Goal: Answer question/provide support

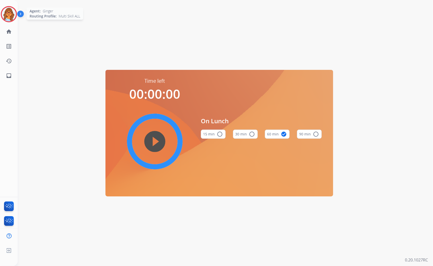
click at [9, 13] on img at bounding box center [9, 14] width 14 height 14
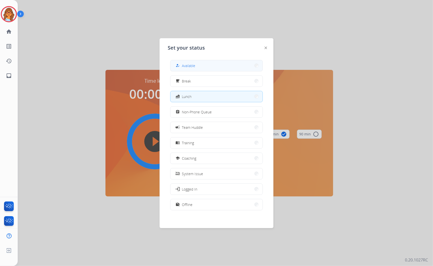
click at [204, 67] on button "how_to_reg Available" at bounding box center [216, 65] width 92 height 11
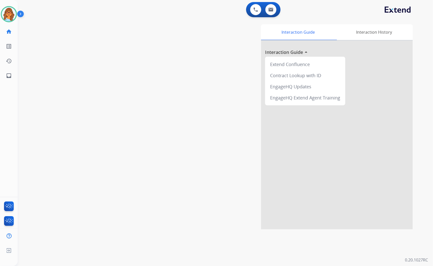
drag, startPoint x: 149, startPoint y: 85, endPoint x: 179, endPoint y: 74, distance: 31.7
click at [149, 85] on div "swap_horiz Break voice bridge close_fullscreen Connect 3-Way Call merge_type Se…" at bounding box center [219, 123] width 403 height 211
click at [269, 9] on img at bounding box center [270, 10] width 5 height 4
select select "**********"
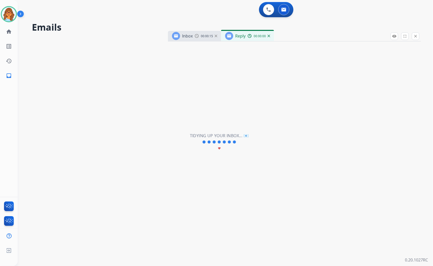
select select "**********"
click at [416, 37] on mat-icon "close" at bounding box center [415, 36] width 5 height 5
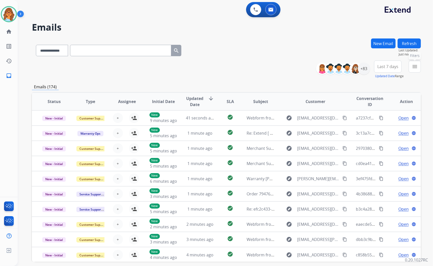
click at [416, 65] on mat-icon "menu" at bounding box center [414, 66] width 6 height 6
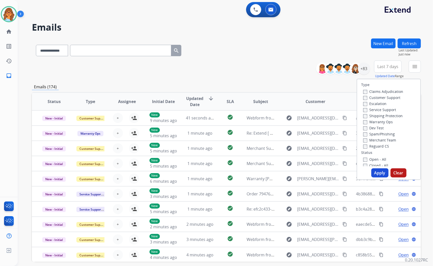
click at [396, 95] on label "Customer Support" at bounding box center [381, 97] width 37 height 5
click at [389, 115] on label "Shipping Protection" at bounding box center [382, 115] width 39 height 5
click at [380, 146] on label "Reguard CS" at bounding box center [376, 146] width 26 height 5
click at [378, 158] on label "Open - All" at bounding box center [374, 159] width 23 height 5
click at [379, 175] on button "Apply" at bounding box center [379, 172] width 17 height 9
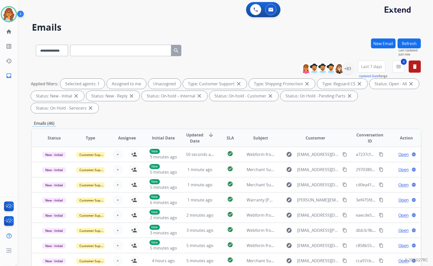
click at [378, 67] on span "Last 7 days" at bounding box center [371, 66] width 21 height 2
click at [371, 128] on div "Last 90 days" at bounding box center [370, 128] width 28 height 8
click at [349, 39] on div "**********" at bounding box center [226, 49] width 389 height 22
click at [347, 70] on div "+131" at bounding box center [347, 68] width 12 height 12
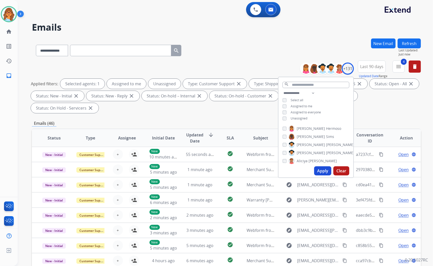
click at [297, 119] on span "Unassigned" at bounding box center [298, 118] width 17 height 4
click at [319, 171] on button "Apply" at bounding box center [322, 170] width 17 height 9
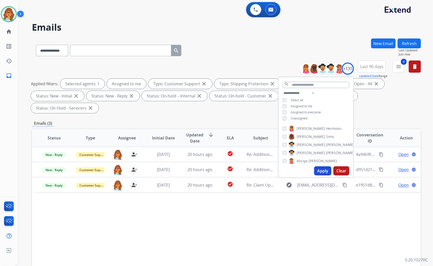
click at [235, 214] on div "Status Type Assignee Initial Date Updated Date arrow_downward SLA Subject Custo…" at bounding box center [226, 212] width 389 height 169
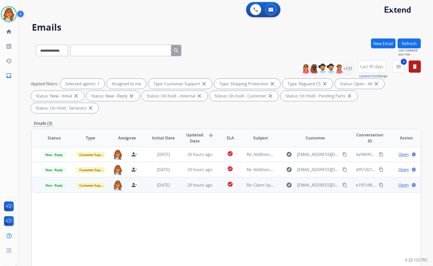
click at [398, 185] on span "Open" at bounding box center [403, 185] width 10 height 6
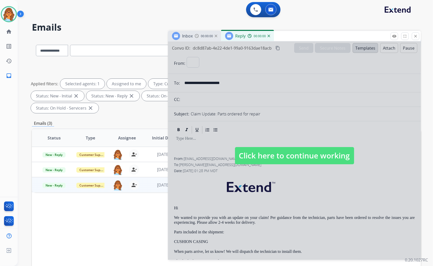
select select "**********"
click at [296, 157] on span "Click here to continue working" at bounding box center [294, 155] width 119 height 17
select select
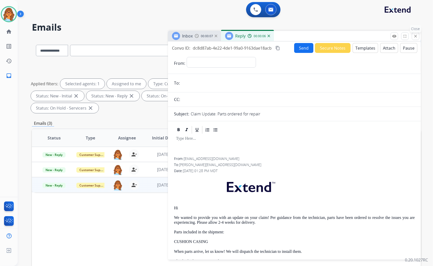
click at [415, 38] on mat-icon "close" at bounding box center [415, 36] width 5 height 5
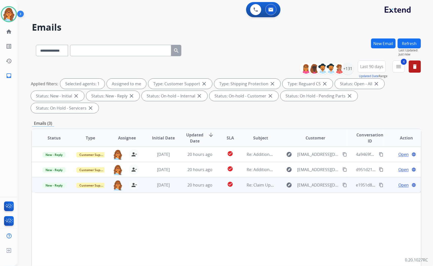
click at [398, 186] on span "Open" at bounding box center [403, 185] width 10 height 6
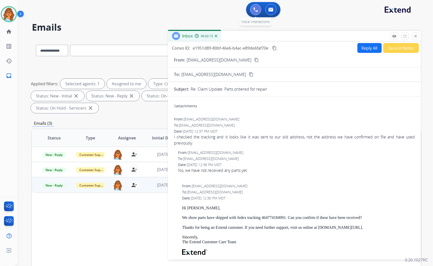
click at [253, 13] on button at bounding box center [255, 9] width 11 height 11
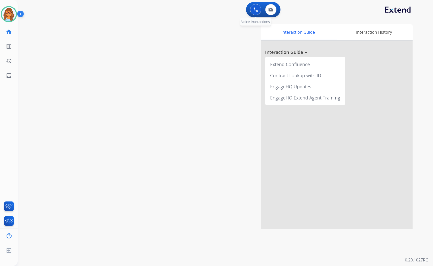
click at [257, 8] on img at bounding box center [255, 9] width 5 height 5
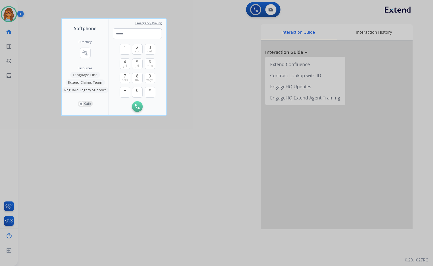
drag, startPoint x: 183, startPoint y: 62, endPoint x: 187, endPoint y: 60, distance: 4.9
click at [185, 64] on div at bounding box center [216, 133] width 433 height 266
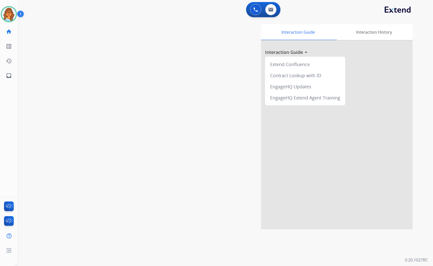
click at [117, 159] on div "swap_horiz Break voice bridge close_fullscreen Connect 3-Way Call merge_type Se…" at bounding box center [219, 123] width 403 height 211
click at [267, 9] on button at bounding box center [270, 9] width 11 height 11
select select "**********"
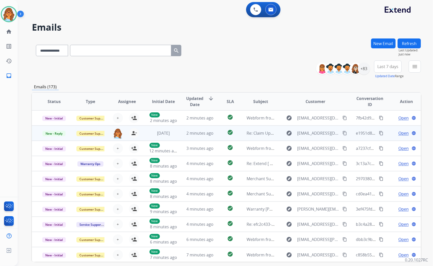
click at [398, 133] on span "Open" at bounding box center [403, 133] width 10 height 6
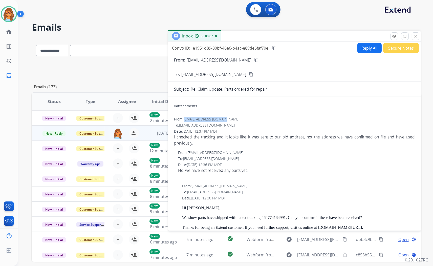
drag, startPoint x: 228, startPoint y: 118, endPoint x: 185, endPoint y: 117, distance: 43.2
click at [185, 117] on div "From: [EMAIL_ADDRESS][DOMAIN_NAME]" at bounding box center [294, 119] width 241 height 5
copy span "[EMAIL_ADDRESS][DOMAIN_NAME]"
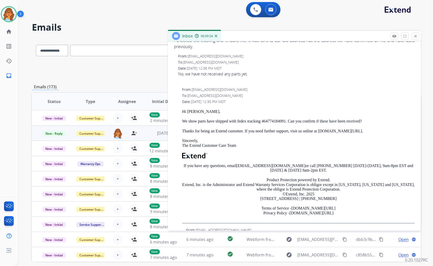
scroll to position [13, 0]
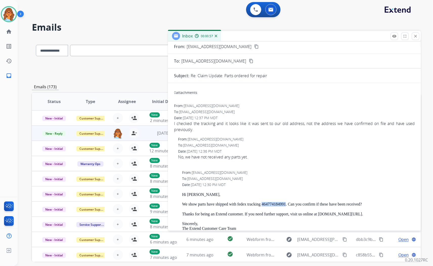
drag, startPoint x: 262, startPoint y: 203, endPoint x: 285, endPoint y: 203, distance: 22.8
click at [285, 203] on p "We show parts have shipped with fedex tracking 464774184991. Can you confirm if…" at bounding box center [298, 204] width 233 height 5
copy p "464774184991"
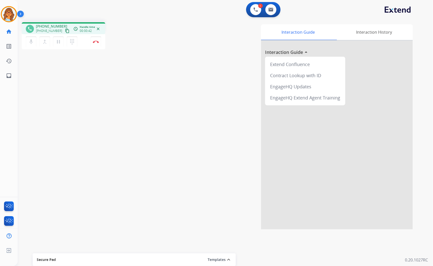
click at [65, 31] on mat-icon "content_copy" at bounding box center [67, 31] width 5 height 5
drag, startPoint x: 96, startPoint y: 45, endPoint x: 92, endPoint y: 46, distance: 4.1
click at [96, 45] on button "Disconnect" at bounding box center [95, 41] width 11 height 11
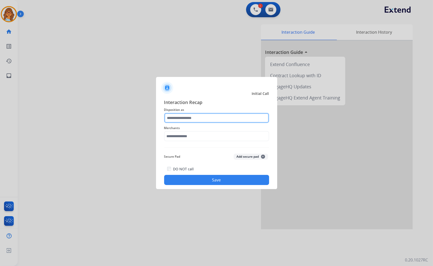
click at [196, 117] on input "text" at bounding box center [216, 118] width 105 height 10
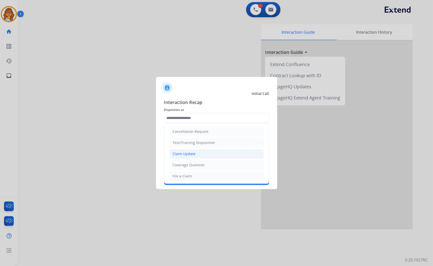
click at [196, 152] on li "Claim Update" at bounding box center [216, 154] width 94 height 10
type input "**********"
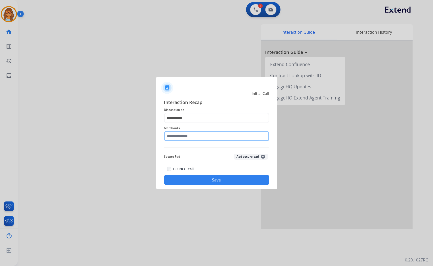
click at [193, 134] on input "text" at bounding box center [216, 136] width 105 height 10
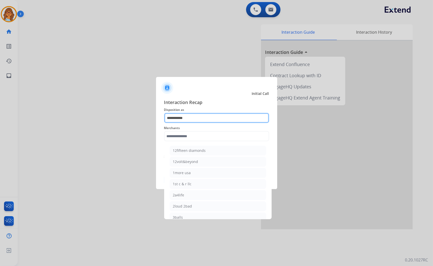
click at [178, 118] on input "**********" at bounding box center [216, 118] width 105 height 10
drag, startPoint x: 202, startPoint y: 121, endPoint x: 162, endPoint y: 116, distance: 39.9
click at [162, 117] on div "**********" at bounding box center [216, 142] width 121 height 94
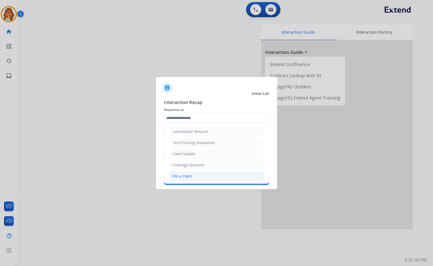
click at [185, 176] on div "File a Claim" at bounding box center [182, 175] width 19 height 5
type input "**********"
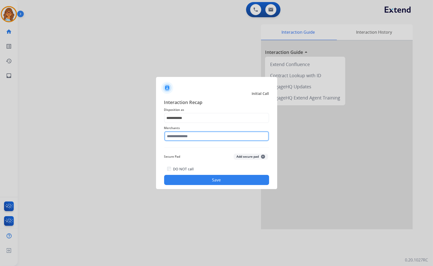
click at [191, 133] on input "text" at bounding box center [216, 136] width 105 height 10
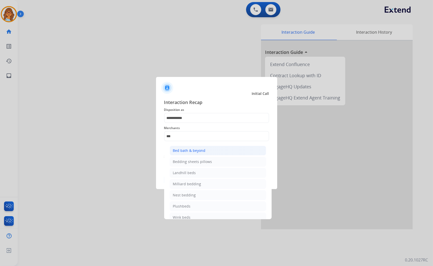
click at [193, 150] on div "Bed bath & beyond" at bounding box center [189, 150] width 33 height 5
type input "**********"
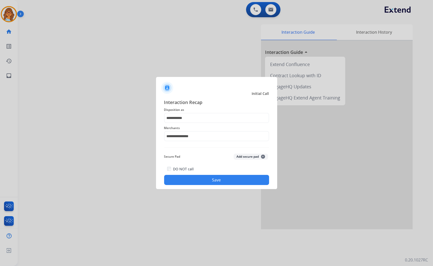
click at [213, 181] on button "Save" at bounding box center [216, 180] width 105 height 10
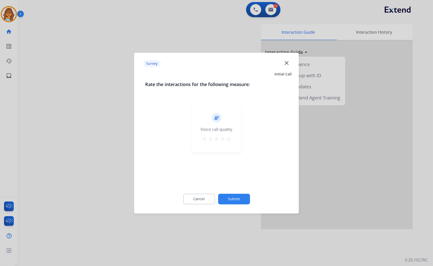
click at [230, 140] on mat-icon "star" at bounding box center [228, 139] width 6 height 6
click at [235, 200] on button "Submit" at bounding box center [234, 198] width 32 height 11
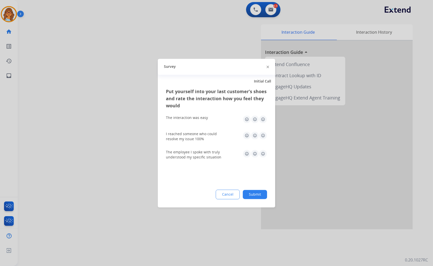
click at [252, 192] on button "Submit" at bounding box center [255, 194] width 24 height 9
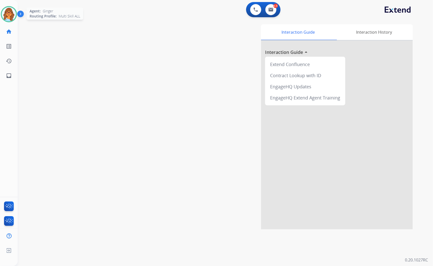
click at [6, 18] on img at bounding box center [9, 14] width 14 height 14
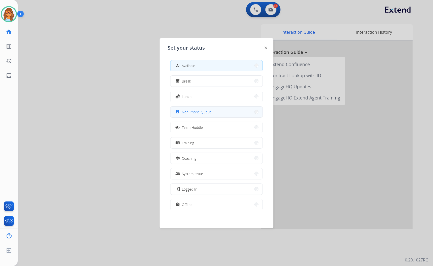
click at [195, 111] on span "Non-Phone Queue" at bounding box center [197, 111] width 30 height 5
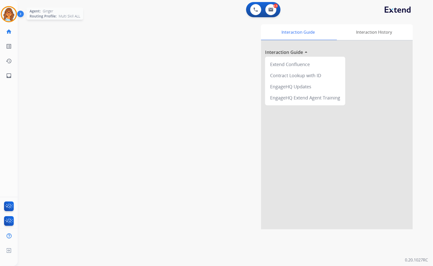
click at [12, 18] on img at bounding box center [9, 14] width 14 height 14
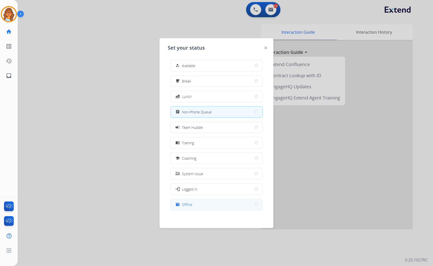
click at [200, 207] on button "work_off Offline" at bounding box center [216, 204] width 92 height 11
